Goal: Task Accomplishment & Management: Use online tool/utility

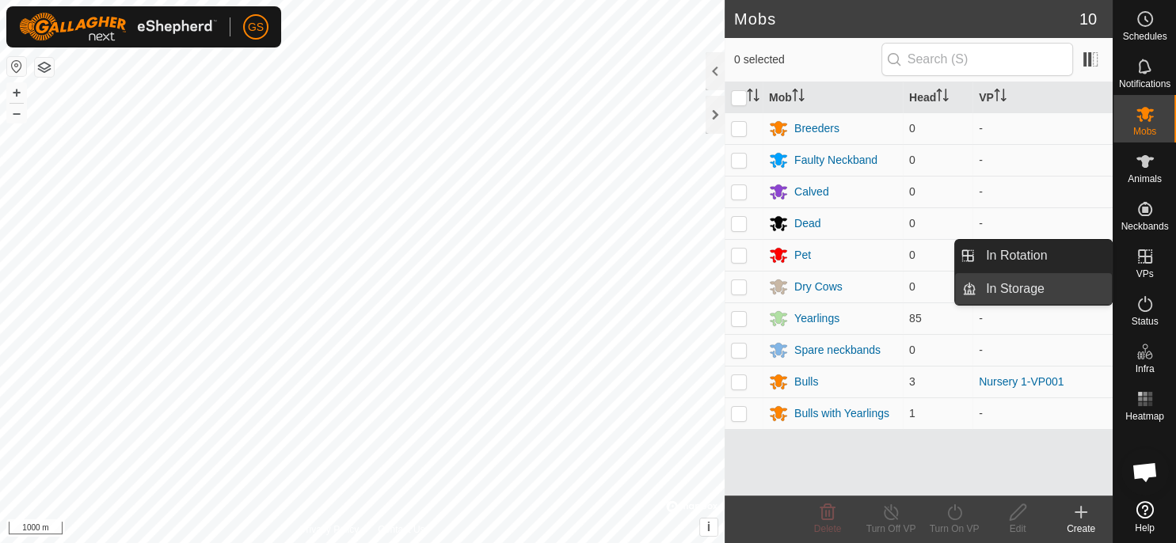
click at [1083, 290] on link "In Storage" at bounding box center [1043, 289] width 135 height 32
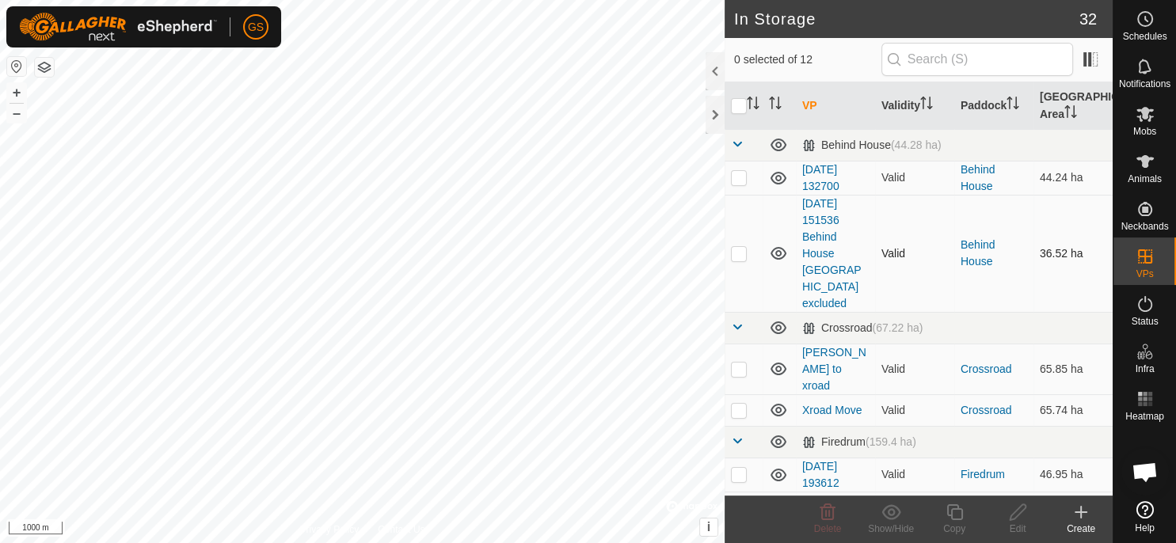
scroll to position [308, 0]
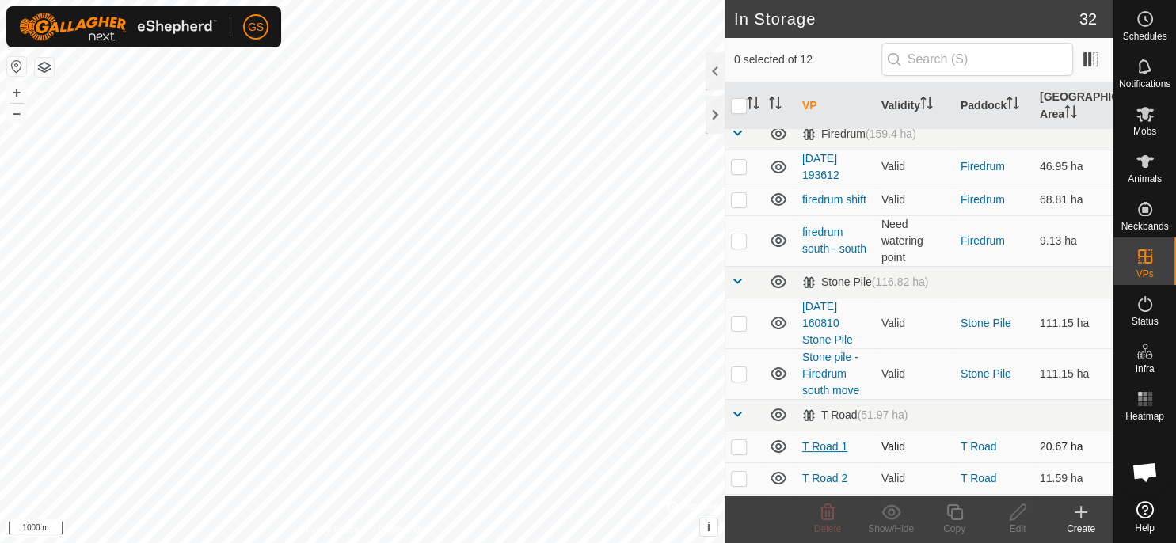
click at [821, 440] on link "T Road 1" at bounding box center [824, 446] width 45 height 13
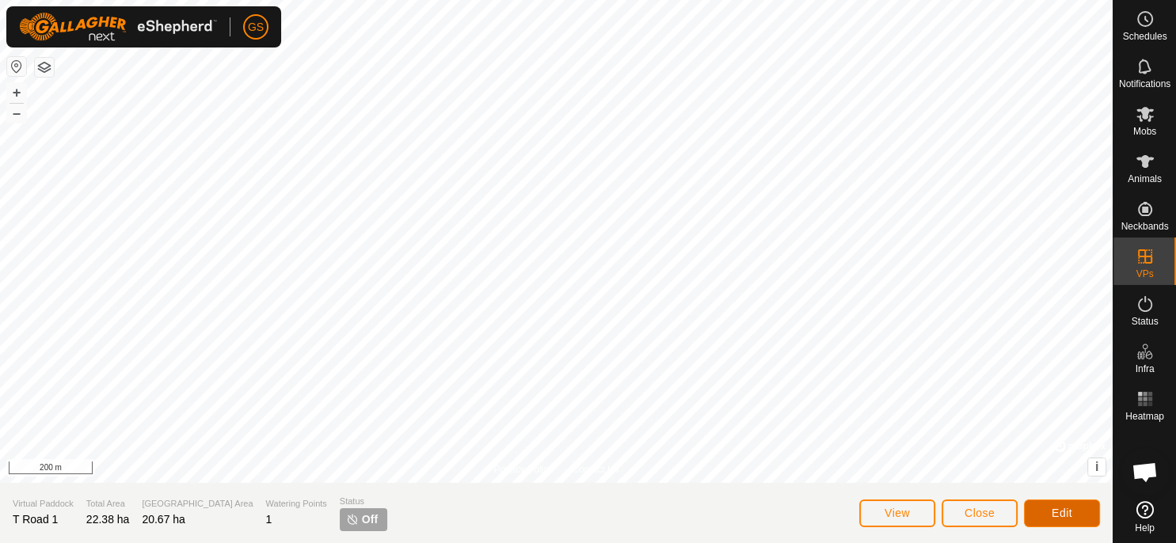
click at [1069, 512] on span "Edit" at bounding box center [1062, 513] width 21 height 13
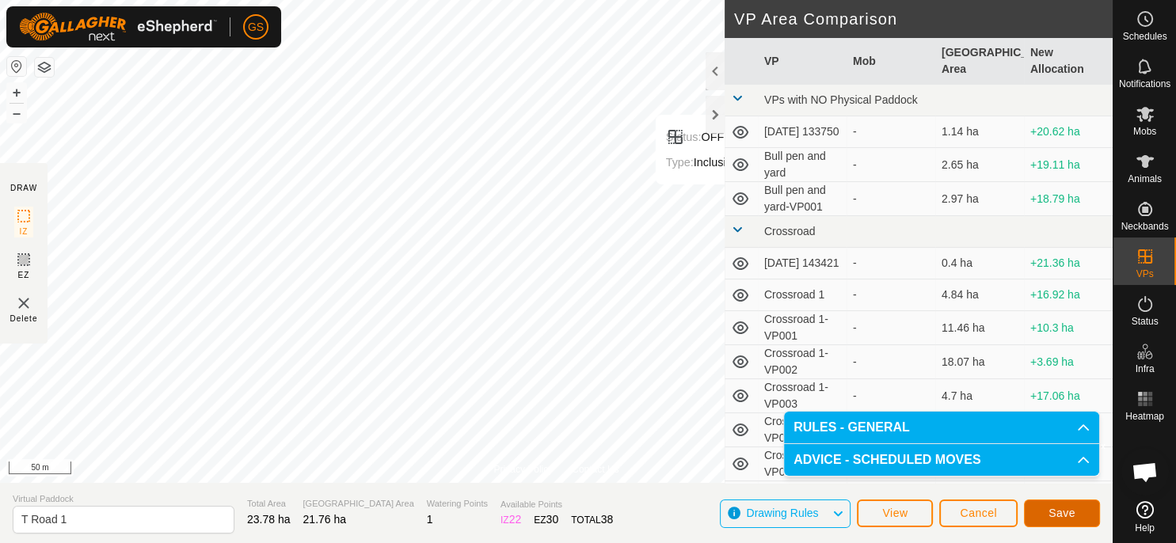
click at [1056, 515] on span "Save" at bounding box center [1061, 513] width 27 height 13
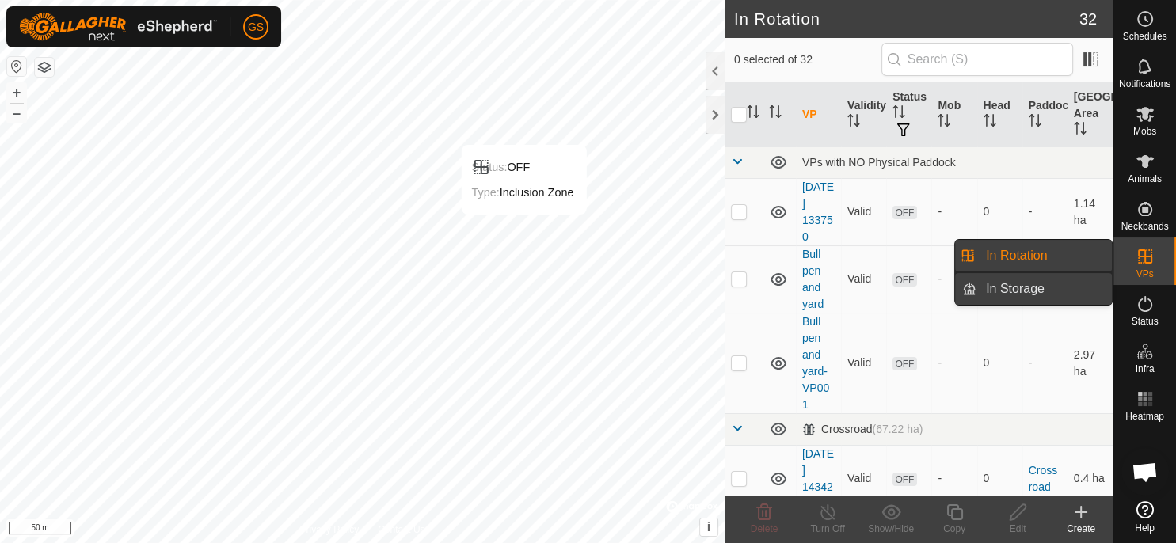
click at [1082, 291] on link "In Storage" at bounding box center [1043, 289] width 135 height 32
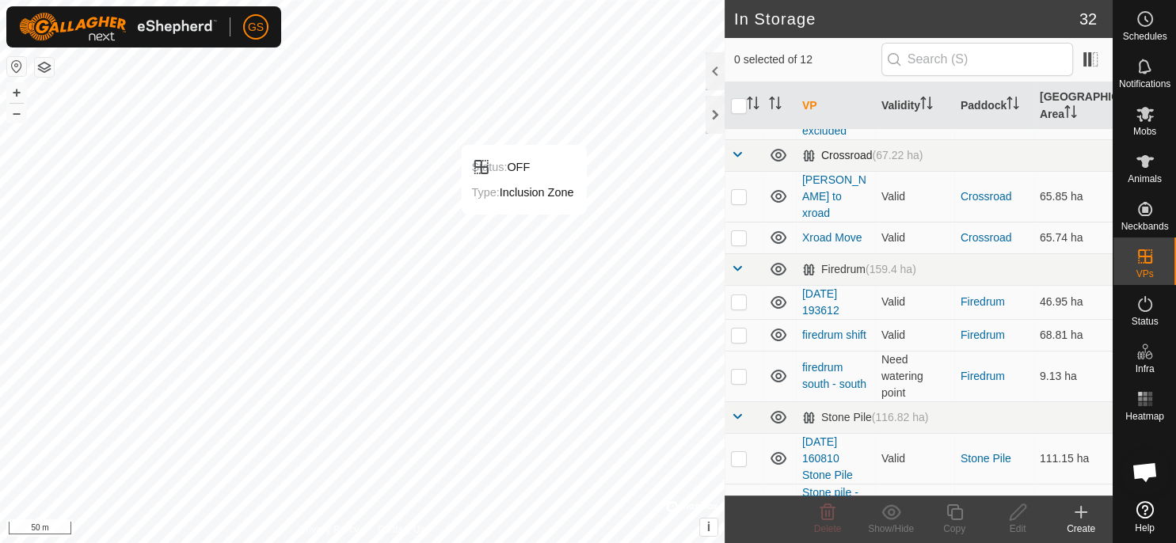
scroll to position [308, 0]
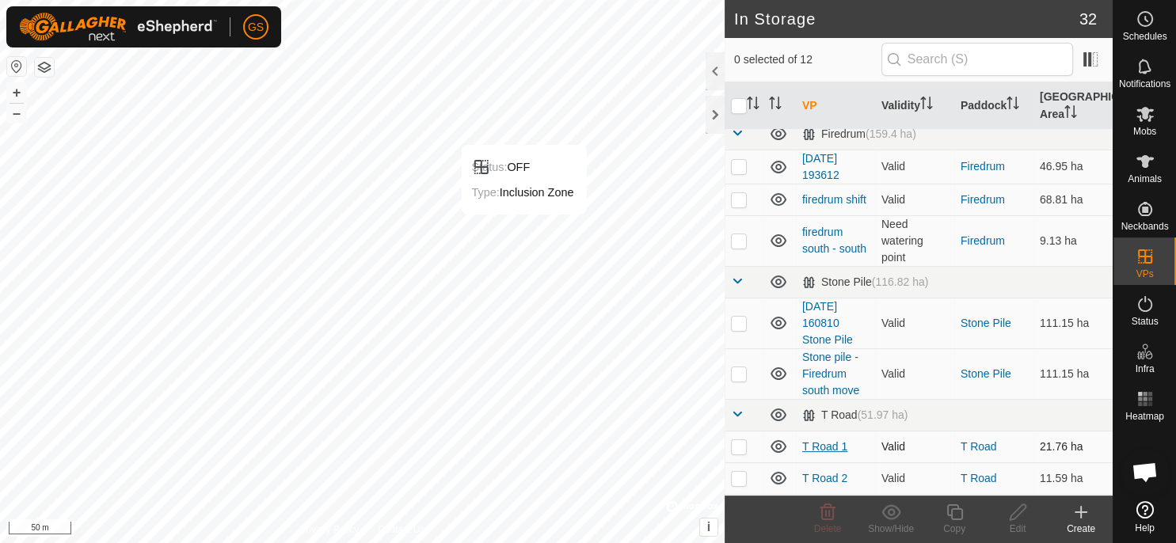
click at [822, 440] on link "T Road 1" at bounding box center [824, 446] width 45 height 13
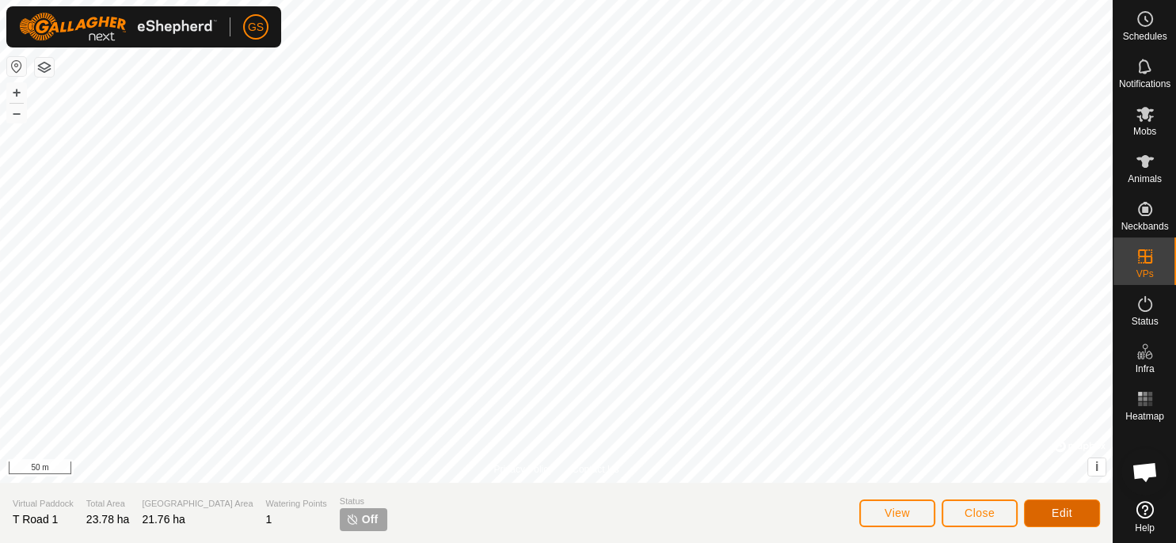
click at [1061, 505] on button "Edit" at bounding box center [1062, 514] width 76 height 28
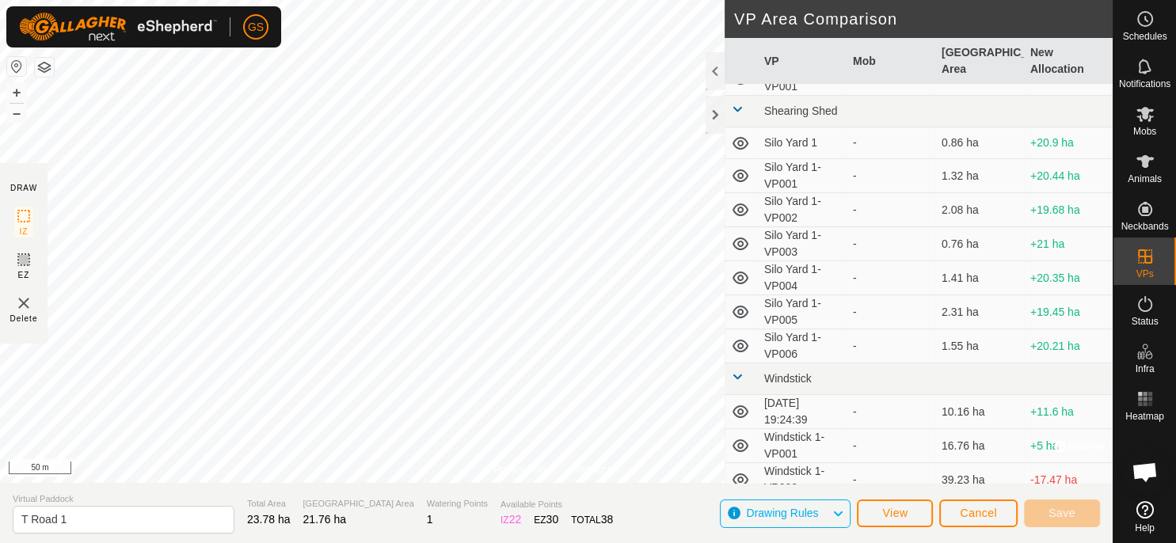
scroll to position [899, 0]
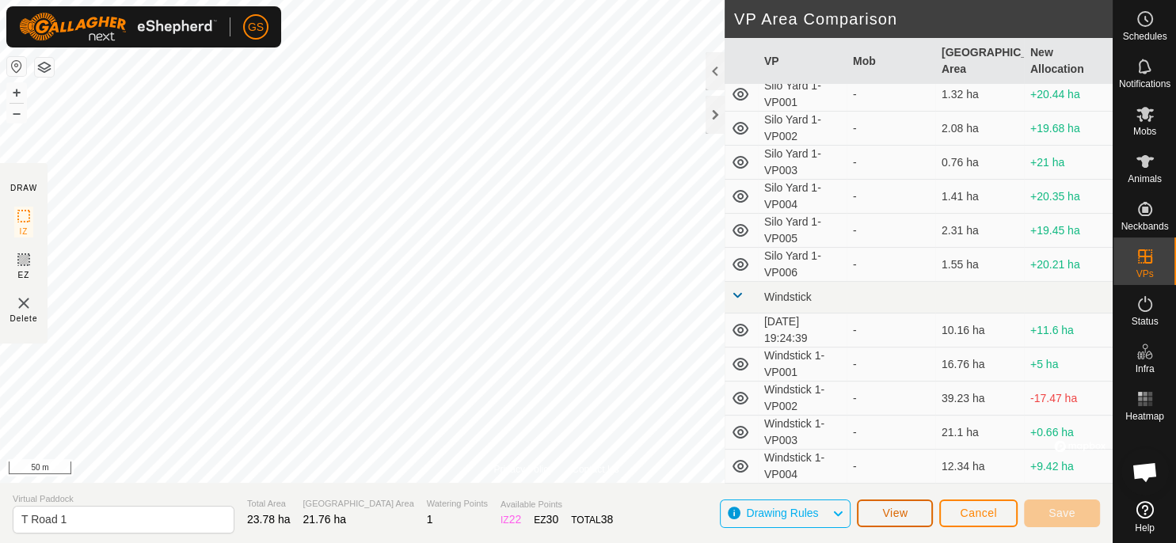
click at [907, 518] on span "View" at bounding box center [894, 513] width 25 height 13
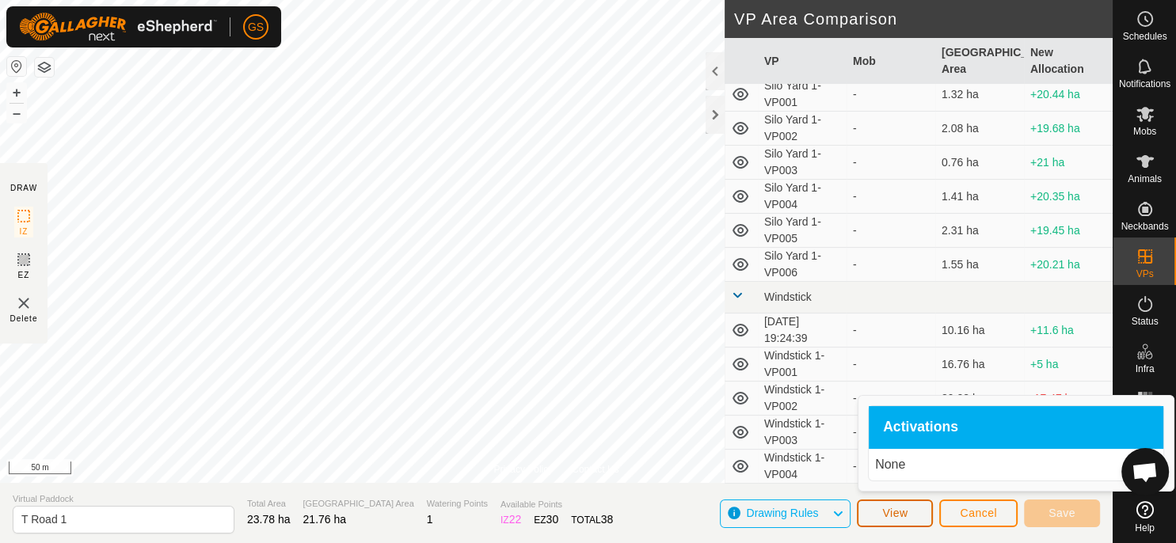
click at [907, 518] on span "View" at bounding box center [894, 513] width 25 height 13
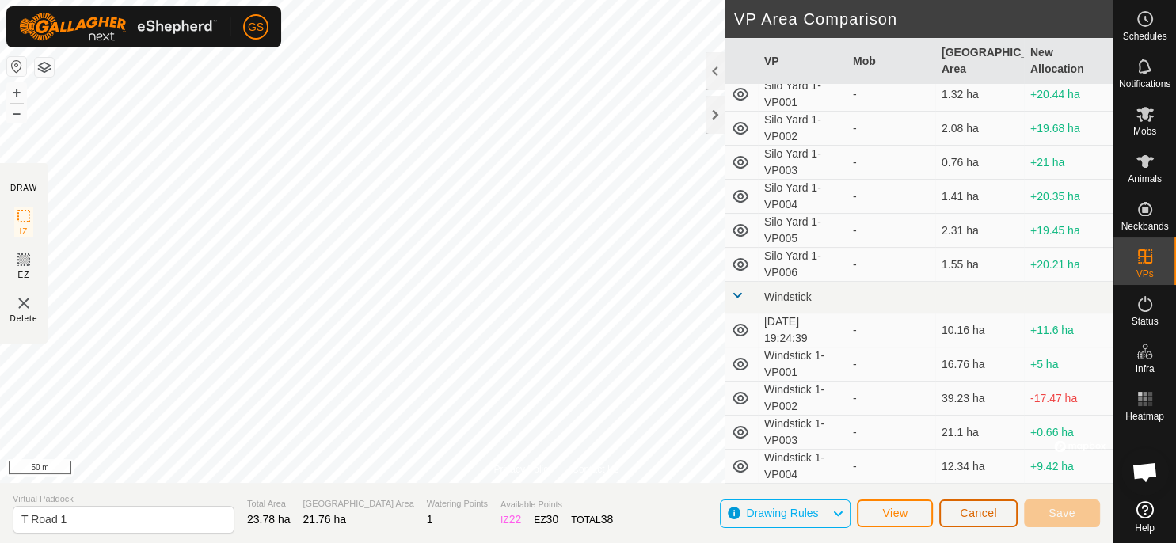
click at [995, 521] on button "Cancel" at bounding box center [978, 514] width 78 height 28
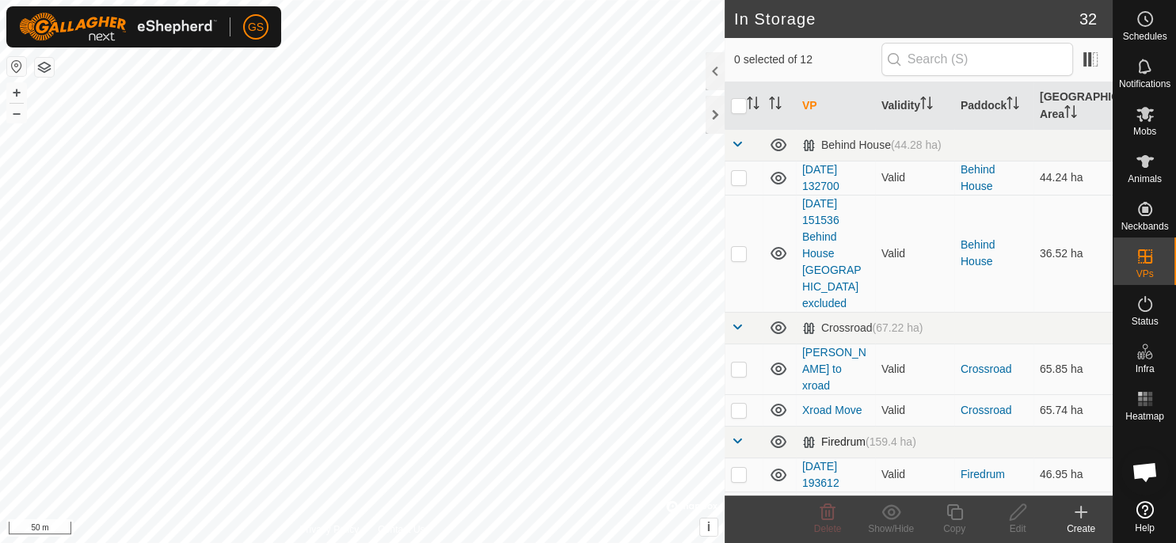
scroll to position [308, 0]
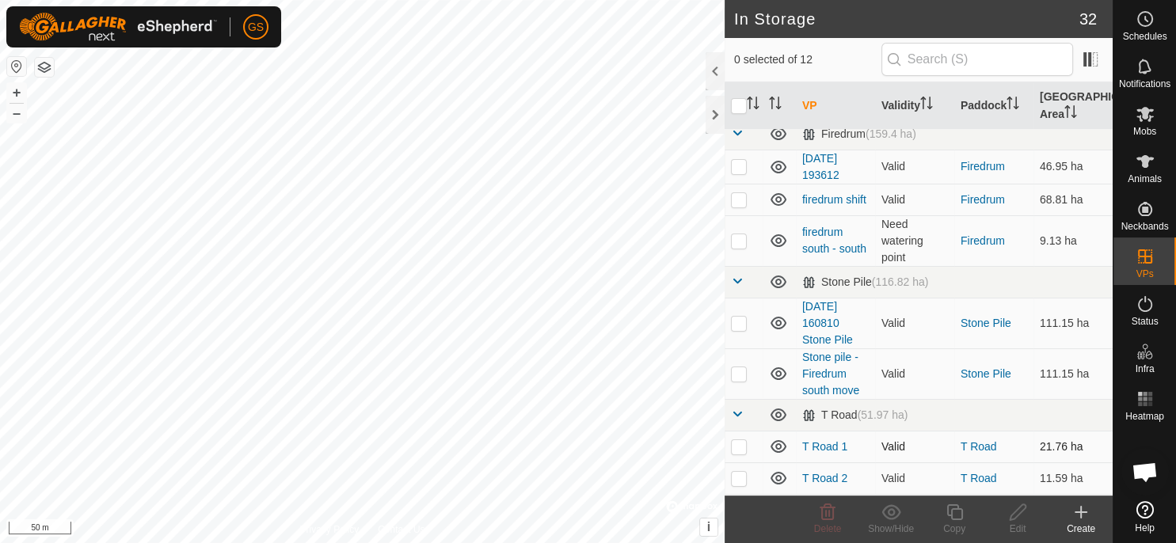
click at [743, 440] on p-checkbox at bounding box center [739, 446] width 16 height 13
checkbox input "true"
click at [1016, 521] on icon at bounding box center [1018, 512] width 20 height 19
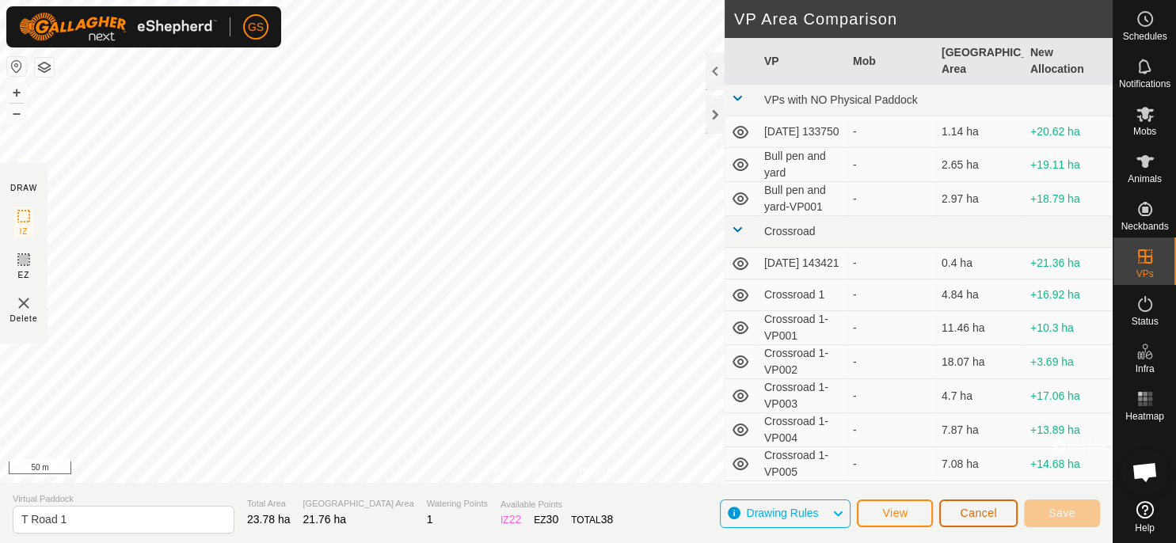
click at [993, 517] on span "Cancel" at bounding box center [978, 513] width 37 height 13
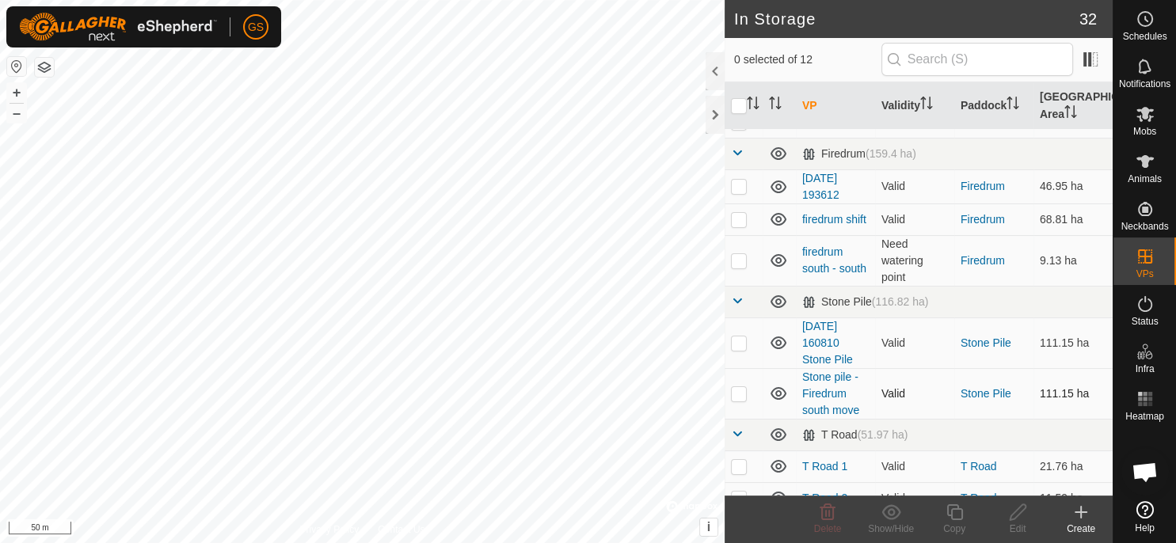
scroll to position [308, 0]
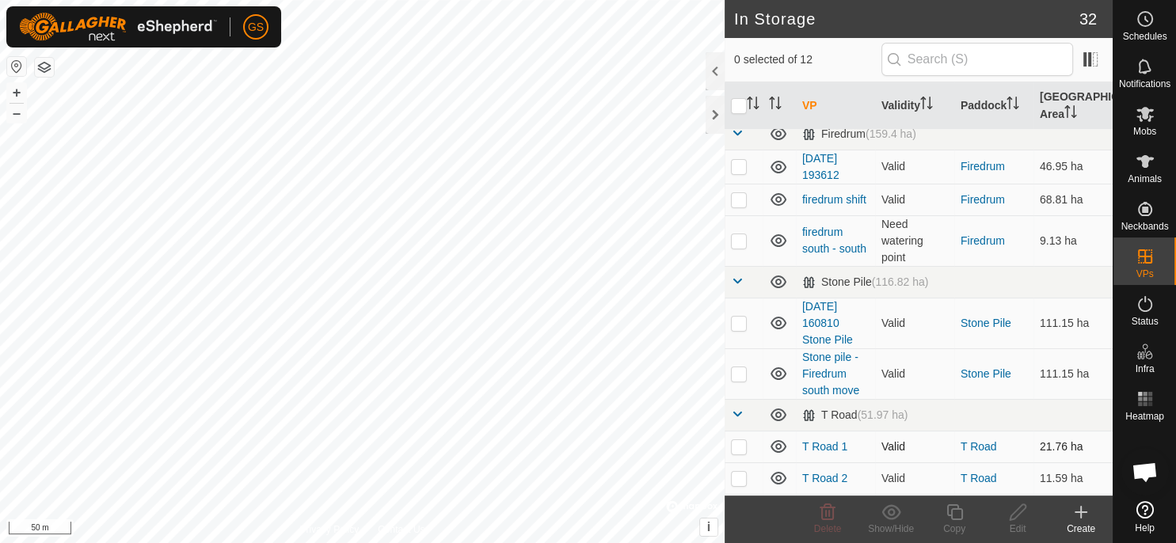
click at [736, 440] on p-checkbox at bounding box center [739, 446] width 16 height 13
click at [907, 527] on div "Show/Hide" at bounding box center [890, 529] width 63 height 14
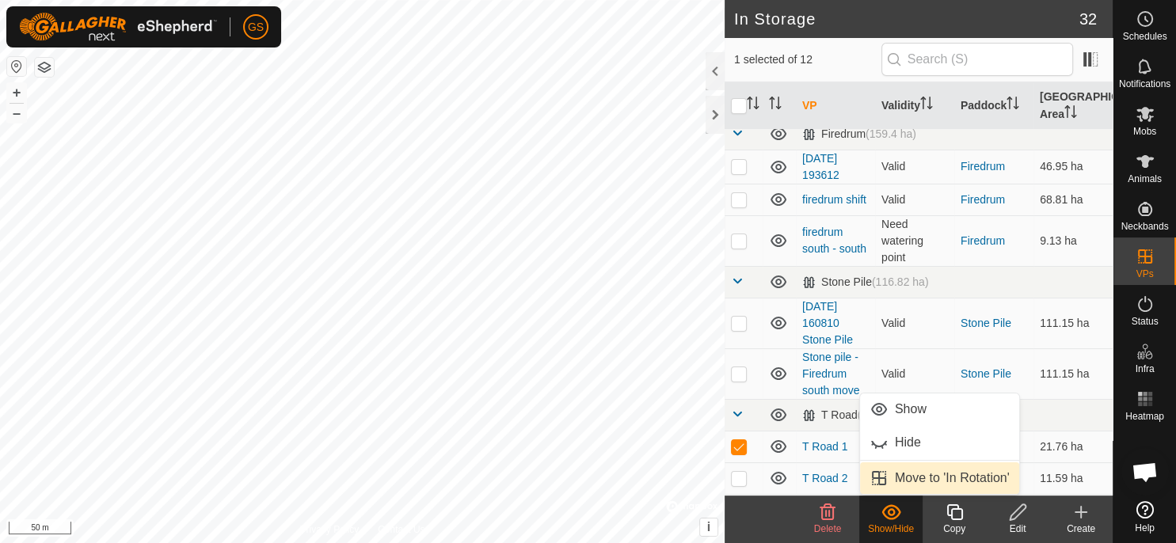
click at [932, 481] on link "Move to 'In Rotation'" at bounding box center [939, 478] width 159 height 32
checkbox input "false"
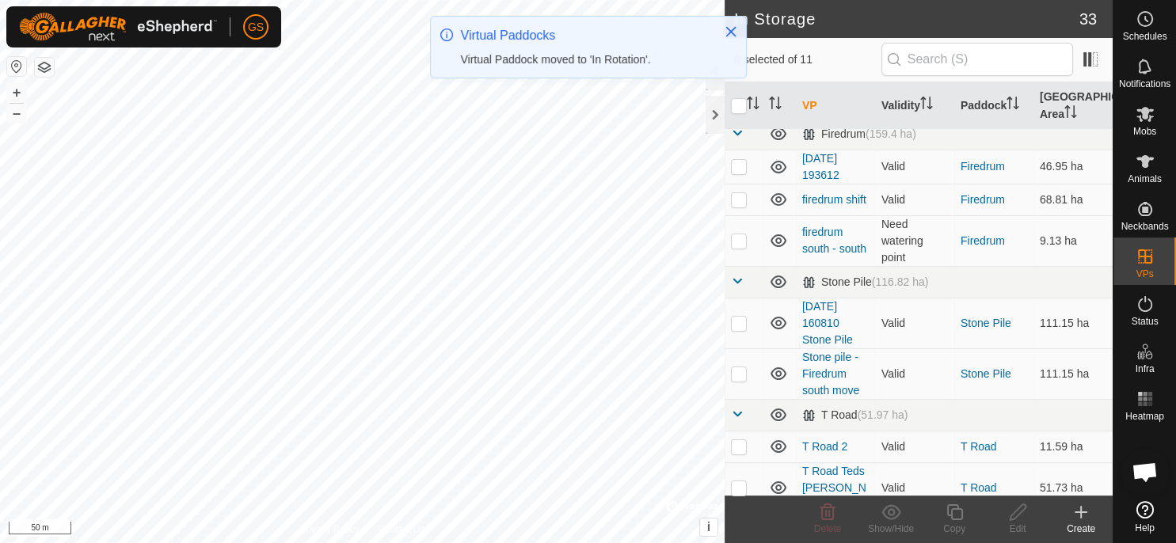
scroll to position [0, 0]
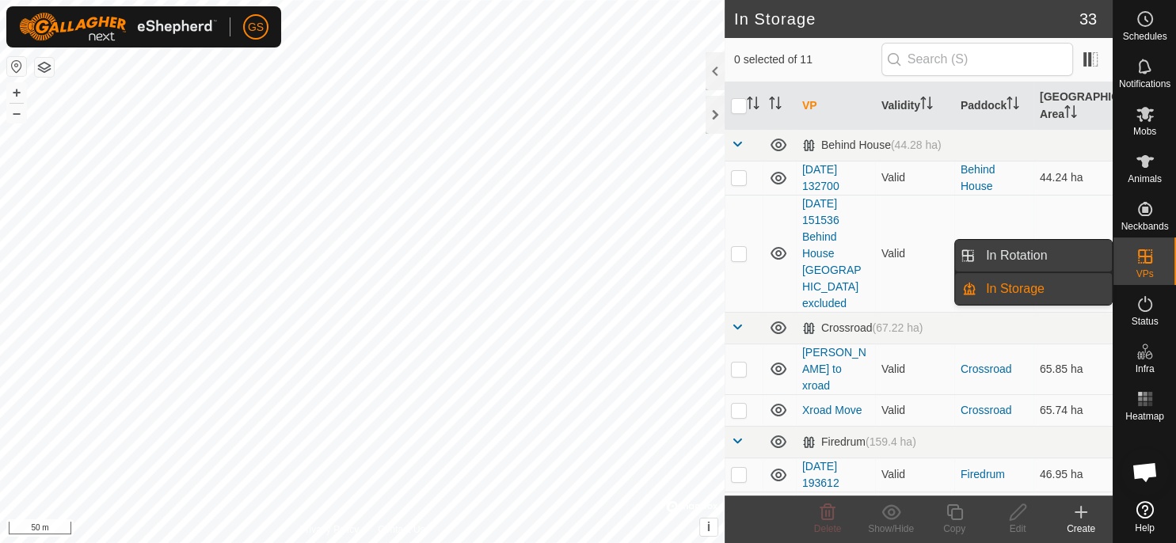
click at [1068, 255] on link "In Rotation" at bounding box center [1043, 256] width 135 height 32
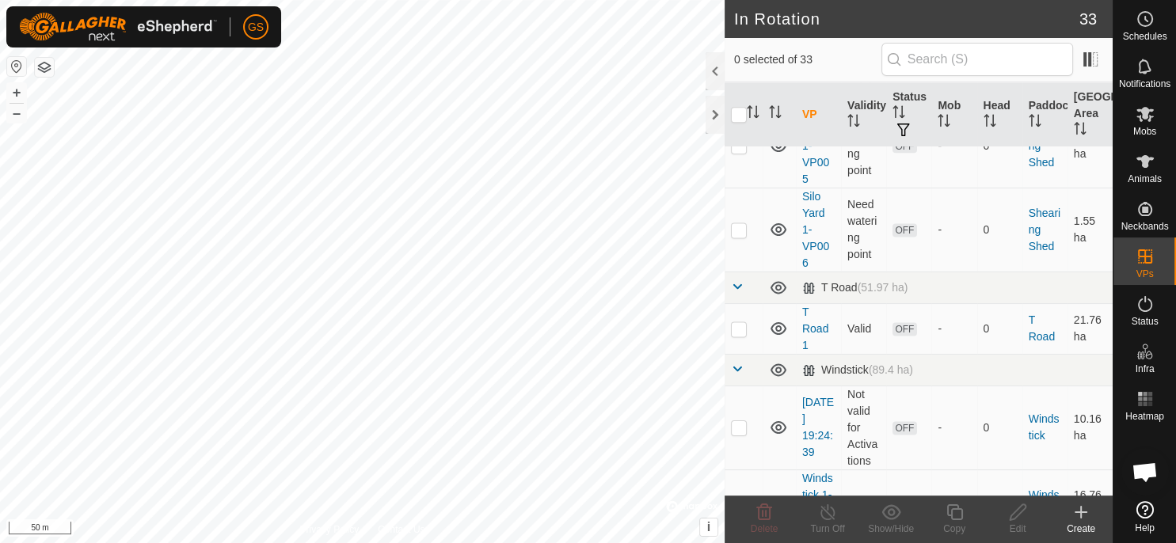
scroll to position [2102, 0]
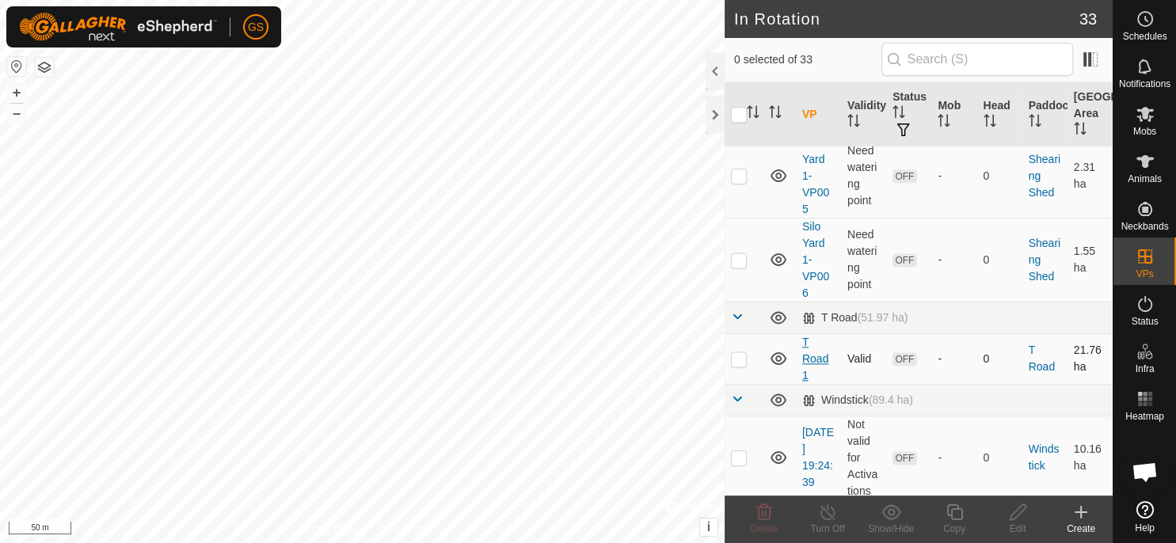
click at [809, 357] on link "T Road 1" at bounding box center [815, 359] width 26 height 46
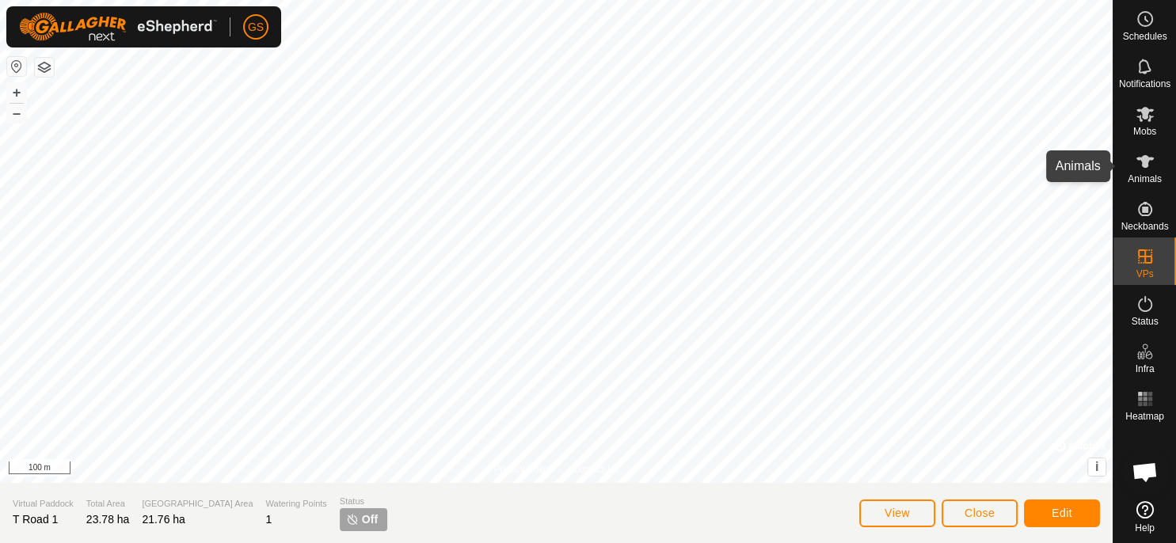
click at [1143, 164] on icon at bounding box center [1144, 161] width 17 height 13
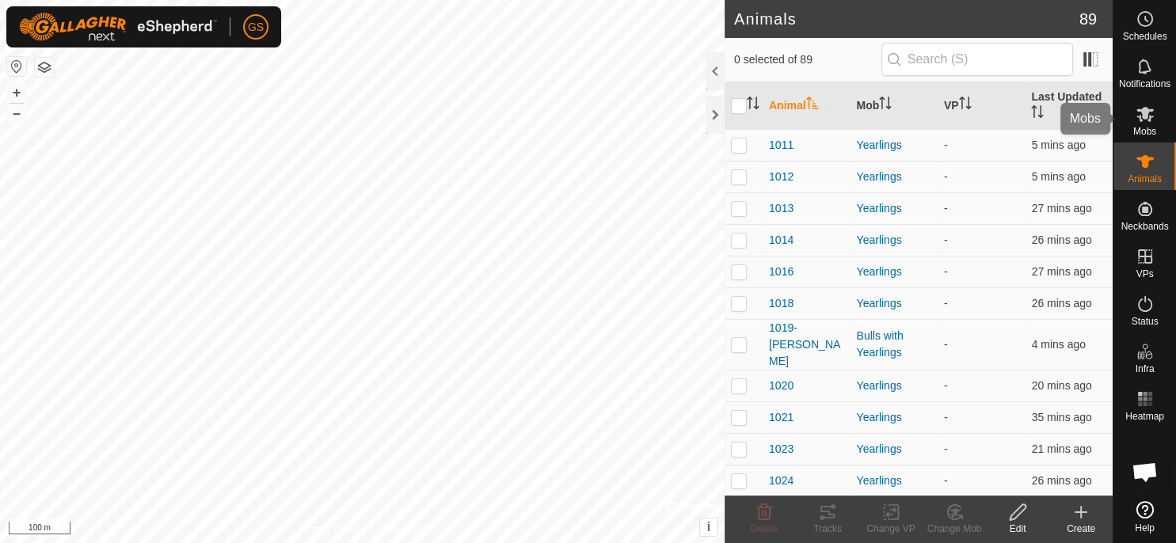
click at [1145, 131] on span "Mobs" at bounding box center [1144, 132] width 23 height 10
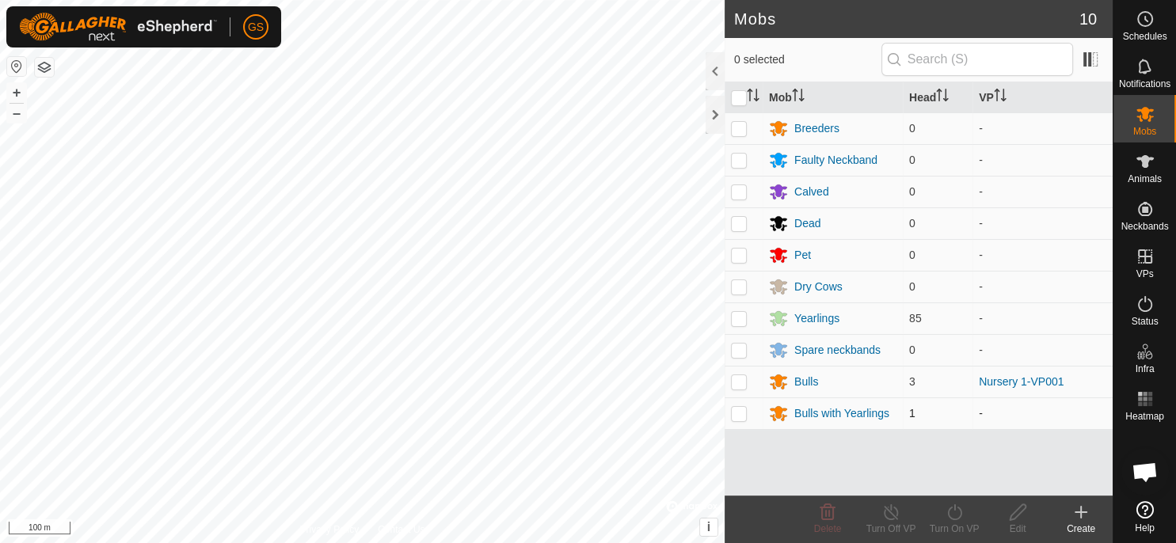
click at [736, 413] on p-checkbox at bounding box center [739, 413] width 16 height 13
checkbox input "true"
click at [740, 321] on p-checkbox at bounding box center [739, 318] width 16 height 13
checkbox input "true"
click at [953, 515] on icon at bounding box center [955, 512] width 20 height 19
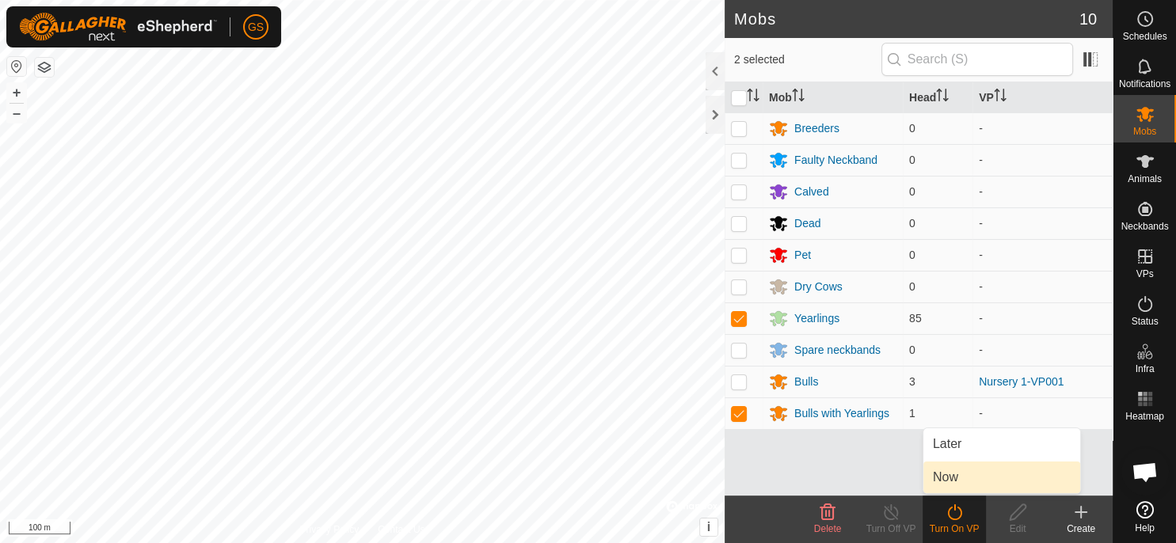
click at [945, 470] on link "Now" at bounding box center [1001, 478] width 157 height 32
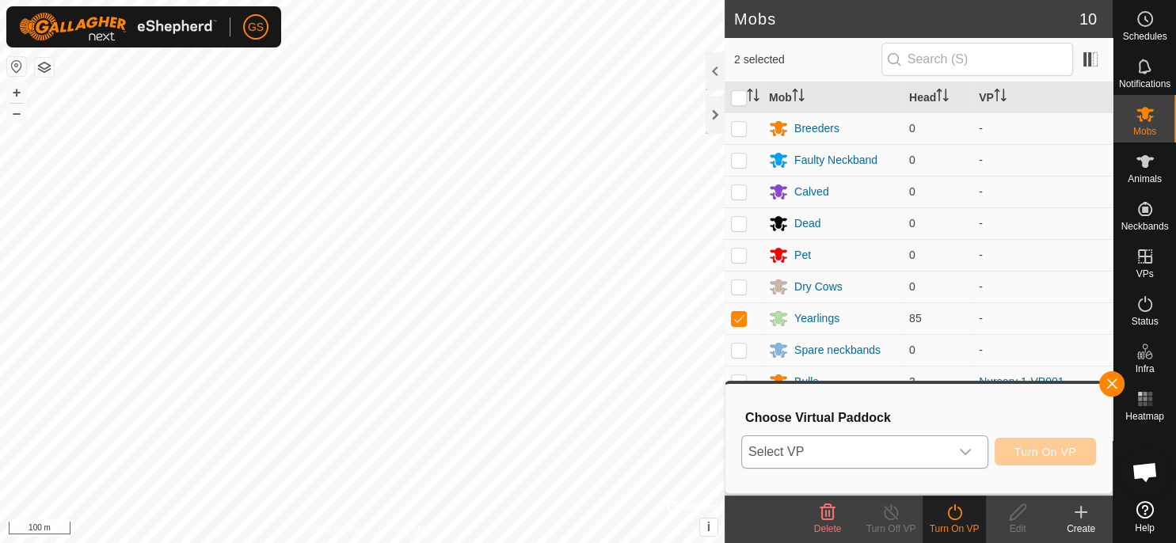
click at [961, 454] on icon "dropdown trigger" at bounding box center [965, 452] width 13 height 13
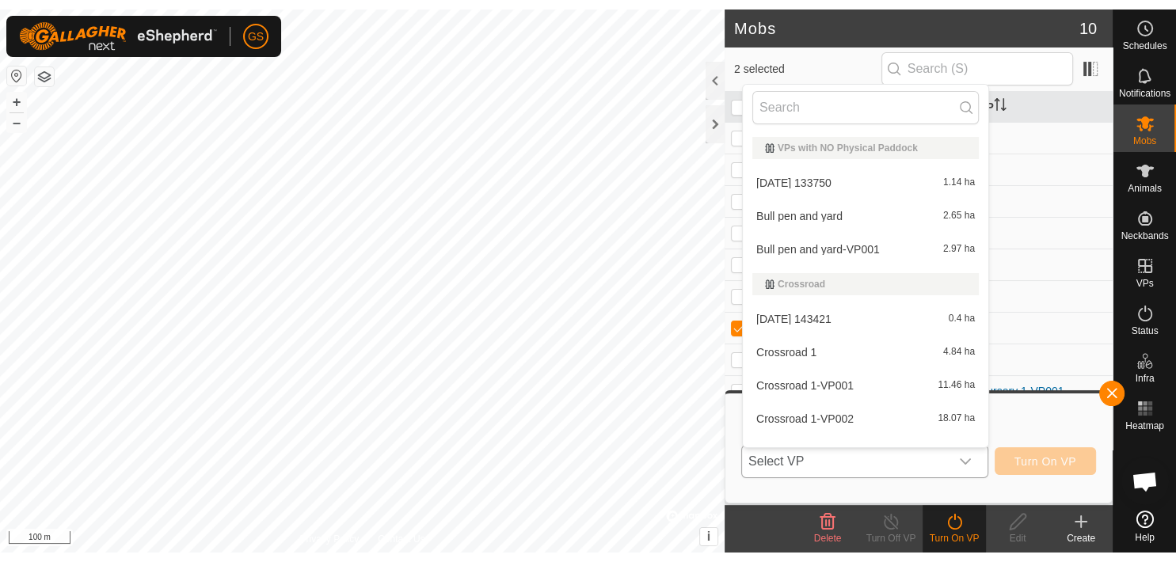
scroll to position [1071, 0]
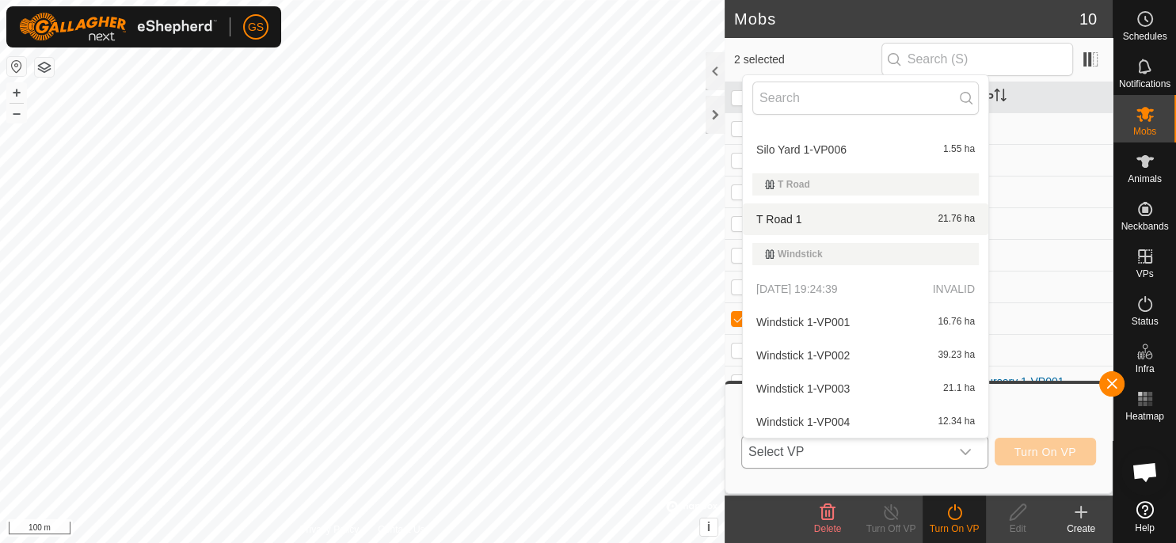
click at [772, 217] on li "T Road 1 21.76 ha" at bounding box center [865, 220] width 245 height 32
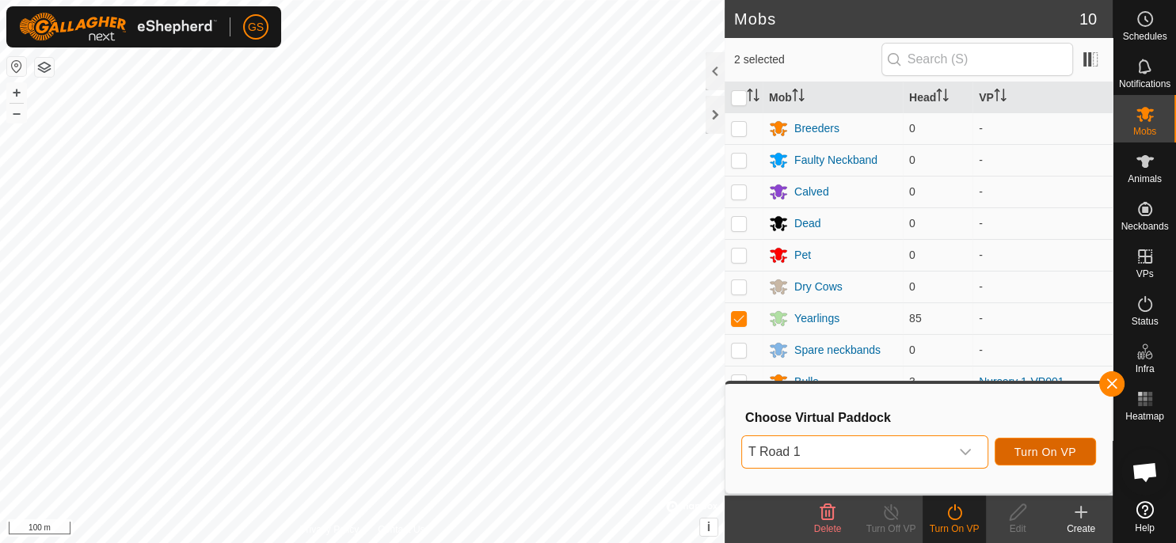
click at [1040, 447] on span "Turn On VP" at bounding box center [1045, 452] width 62 height 13
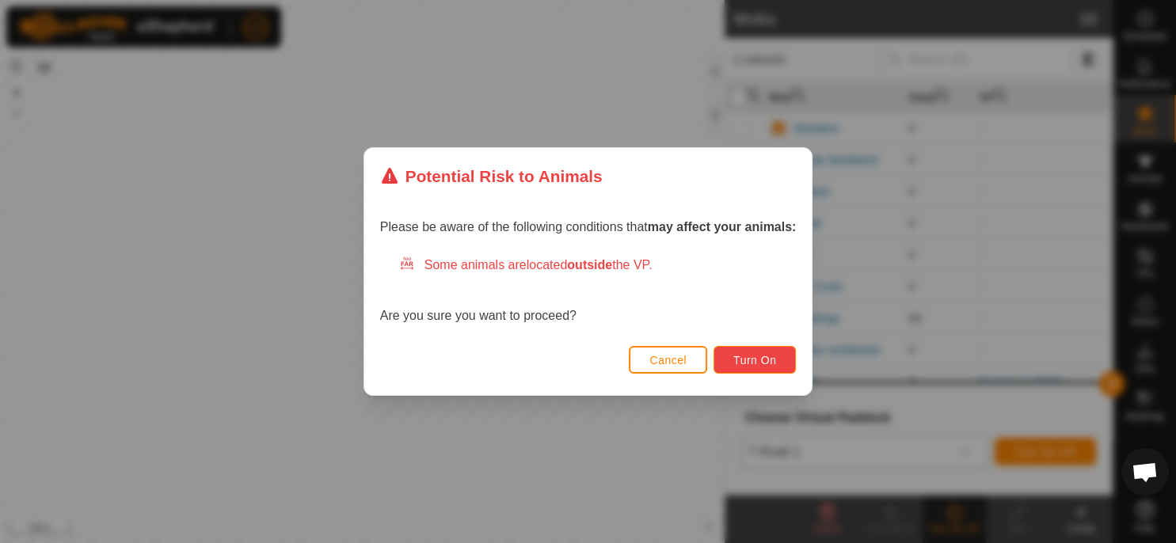
click at [762, 353] on button "Turn On" at bounding box center [754, 360] width 82 height 28
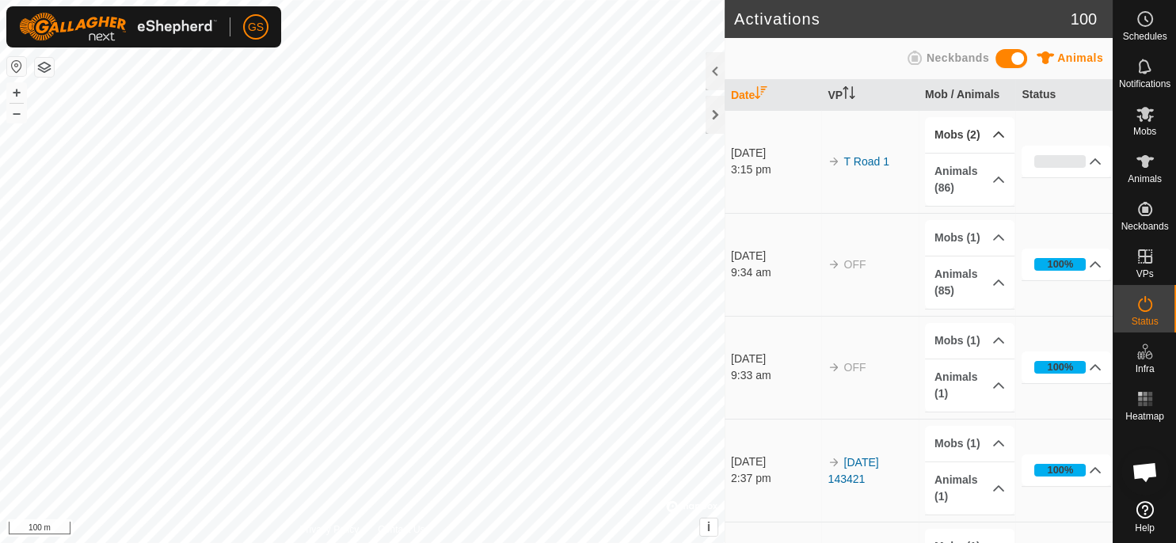
click at [992, 138] on icon at bounding box center [998, 134] width 13 height 13
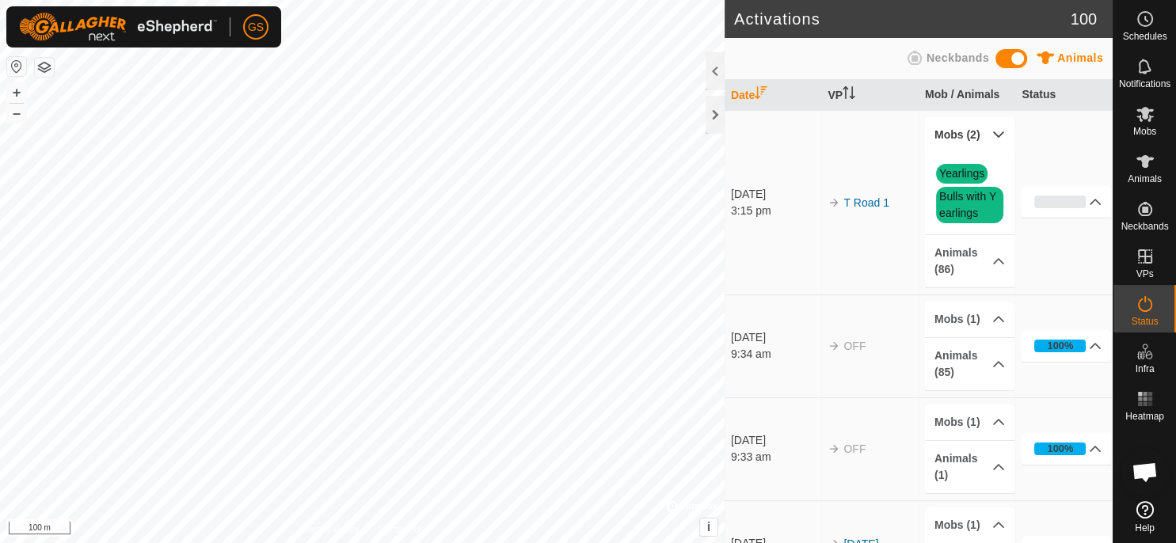
click at [992, 136] on icon at bounding box center [998, 134] width 13 height 13
